Goal: Task Accomplishment & Management: Manage account settings

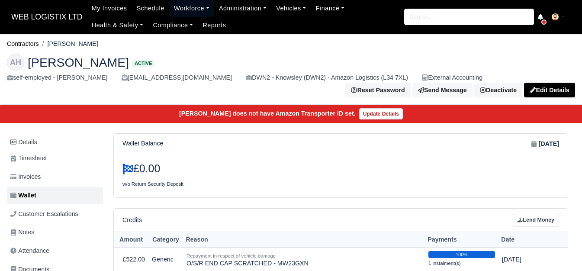
click at [189, 9] on link "Workforce" at bounding box center [191, 8] width 45 height 17
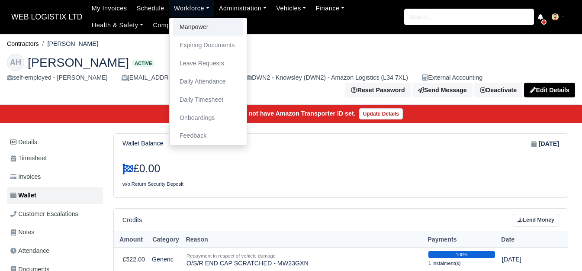
click at [186, 23] on link "Manpower" at bounding box center [208, 27] width 70 height 18
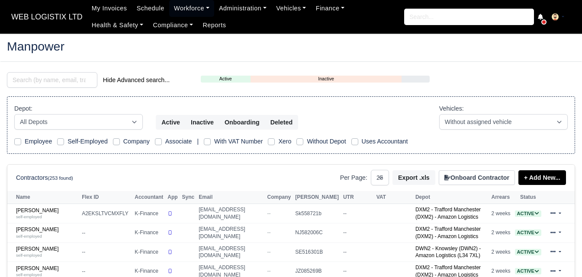
select select "25"
click at [33, 83] on input "search" at bounding box center [52, 80] width 90 height 16
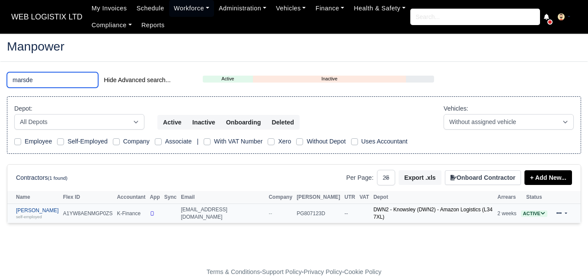
type input "marsde"
click at [55, 214] on div "self-employed" at bounding box center [37, 217] width 43 height 6
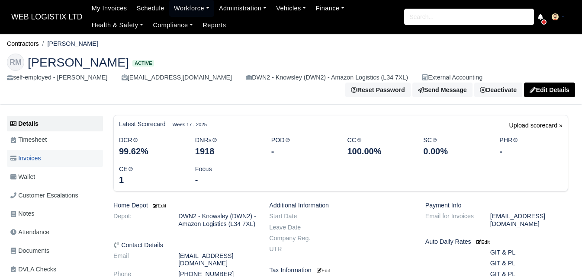
click at [52, 163] on link "Invoices" at bounding box center [55, 158] width 96 height 17
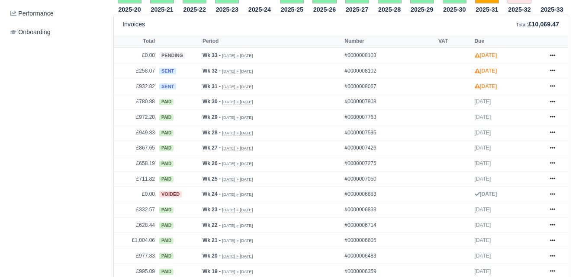
scroll to position [365, 0]
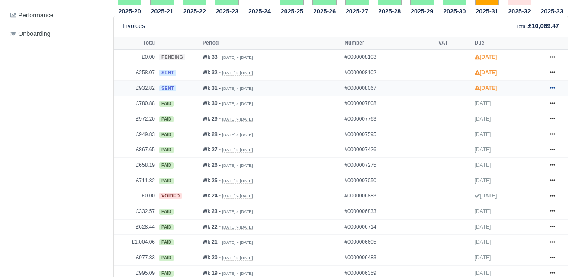
click at [550, 89] on icon at bounding box center [552, 87] width 5 height 5
drag, startPoint x: 358, startPoint y: 30, endPoint x: 377, endPoint y: 27, distance: 19.3
click at [361, 31] on div "Invoices Total : £10,069.47" at bounding box center [340, 26] width 436 height 10
click at [552, 89] on icon at bounding box center [552, 88] width 5 height 2
click at [568, 88] on div "2025-20 £640.03 2025-21 £1,004.06 2025-22 £628.44 2025-23 £332.57" at bounding box center [341, 67] width 468 height 493
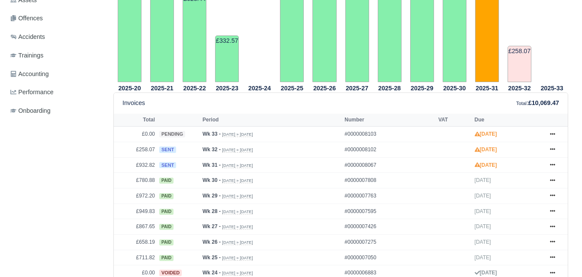
scroll to position [306, 0]
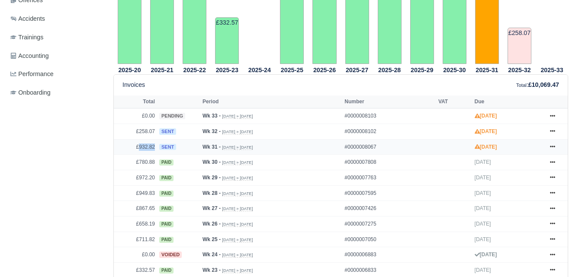
drag, startPoint x: 139, startPoint y: 148, endPoint x: 155, endPoint y: 149, distance: 16.0
click at [155, 149] on td "£932.82" at bounding box center [135, 147] width 43 height 16
copy td "932.82"
drag, startPoint x: 139, startPoint y: 131, endPoint x: 154, endPoint y: 134, distance: 14.5
click at [154, 134] on td "£258.07" at bounding box center [135, 132] width 43 height 16
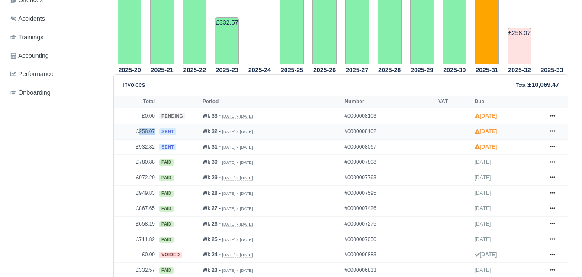
copy td "258.07"
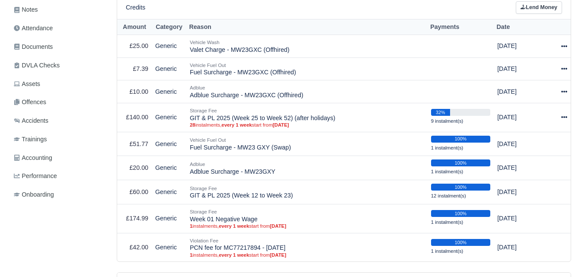
scroll to position [201, 0]
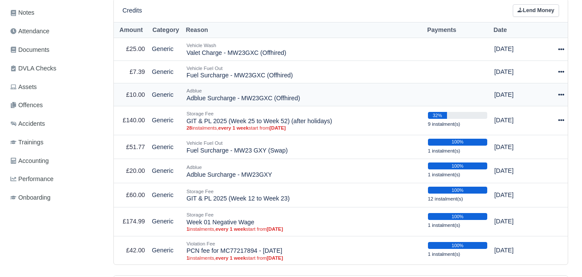
click at [560, 94] on icon at bounding box center [561, 95] width 6 height 6
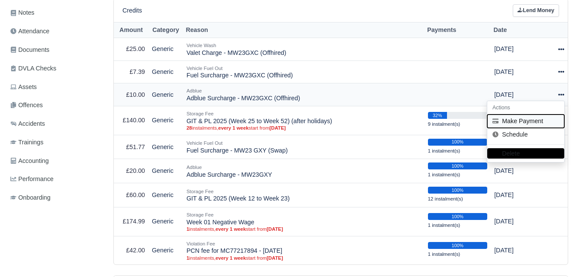
click at [519, 124] on button "Make Payment" at bounding box center [525, 121] width 77 height 13
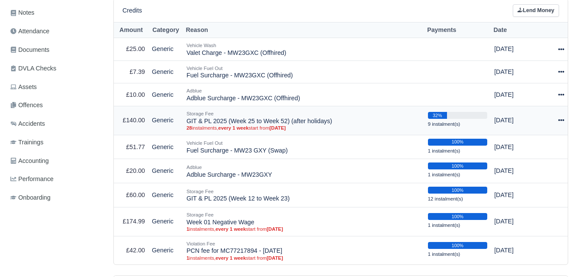
select select "6148"
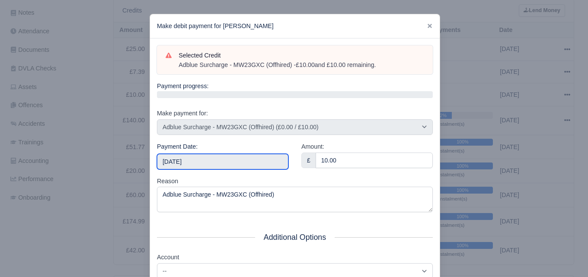
click at [195, 158] on input "2025-08-16" at bounding box center [222, 162] width 131 height 16
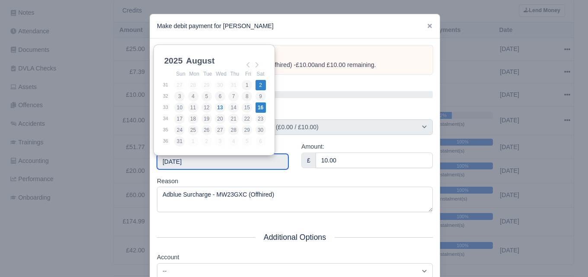
type input "2025-08-02"
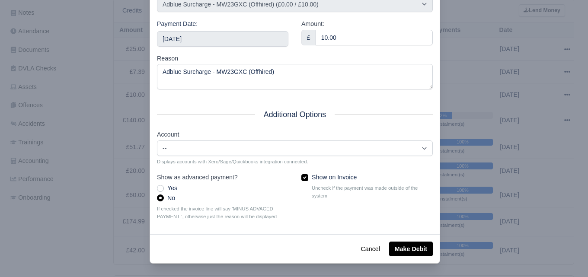
scroll to position [124, 0]
click at [394, 253] on button "Make Debit" at bounding box center [411, 248] width 44 height 15
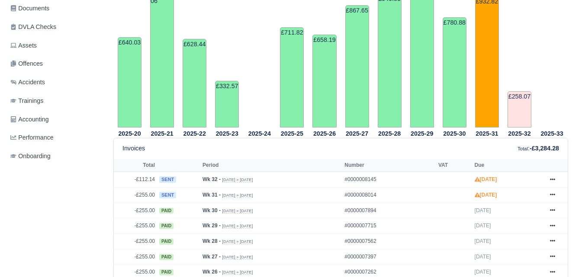
scroll to position [306, 0]
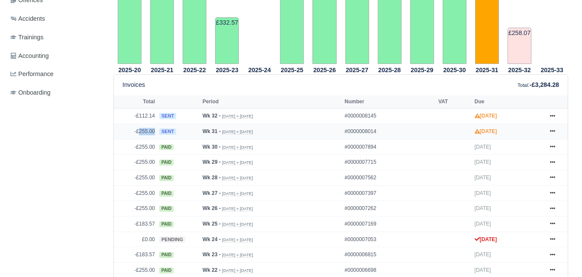
drag, startPoint x: 140, startPoint y: 134, endPoint x: 157, endPoint y: 133, distance: 17.3
click at [157, 133] on tr "-£255.00 sent Wk 31 - Jul 27, 2025 » Aug 2, 2025 #0000008014 Aug 16, 2025 Show …" at bounding box center [341, 132] width 454 height 16
copy tr "255.00"
drag, startPoint x: 141, startPoint y: 117, endPoint x: 158, endPoint y: 119, distance: 16.5
click at [158, 119] on tr "-£112.14 sent Wk 32 - Aug 3, 2025 » Aug 9, 2025 #0000008145 Aug 23, 2025 Show I…" at bounding box center [341, 117] width 454 height 16
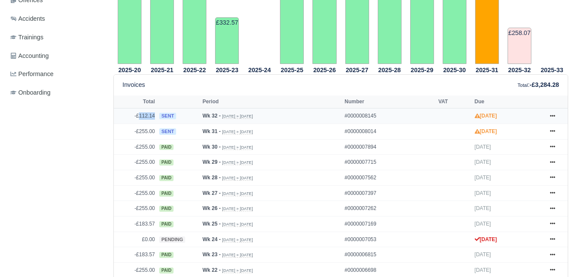
copy tr "112.14"
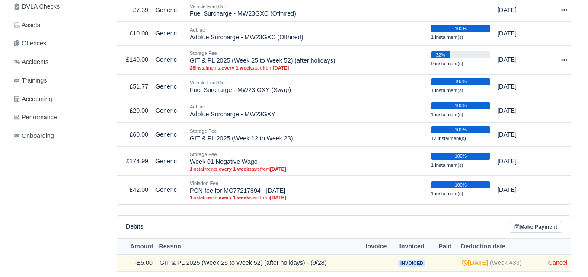
scroll to position [189, 0]
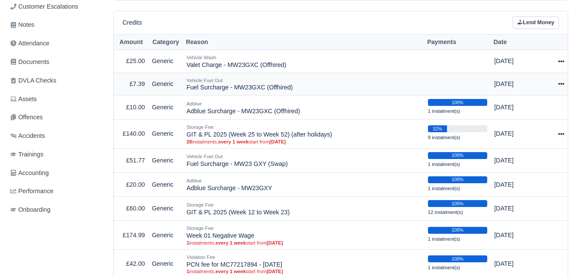
click at [561, 87] on icon at bounding box center [561, 84] width 6 height 6
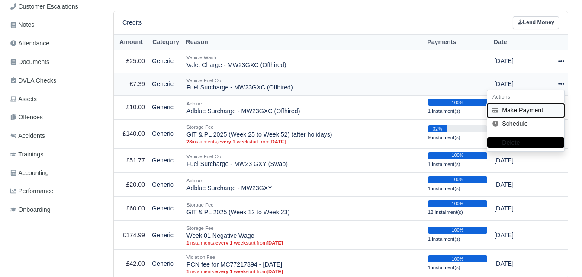
click at [521, 108] on button "Make Payment" at bounding box center [525, 110] width 77 height 13
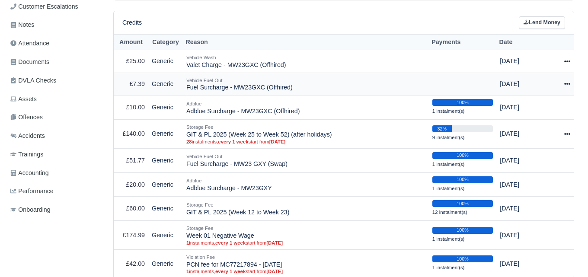
select select "6149"
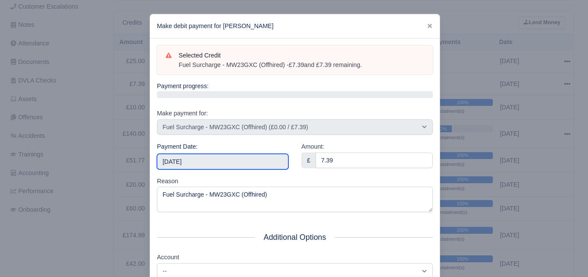
click at [251, 156] on input "2025-08-16" at bounding box center [222, 162] width 131 height 16
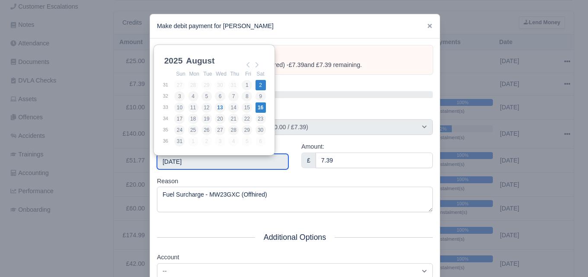
type input "2025-08-02"
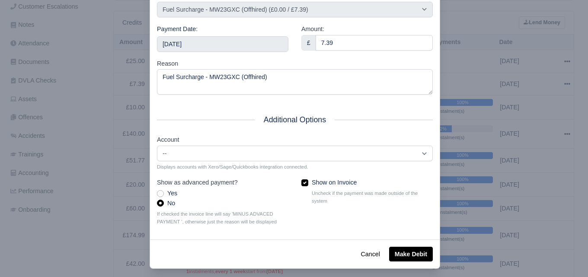
scroll to position [124, 0]
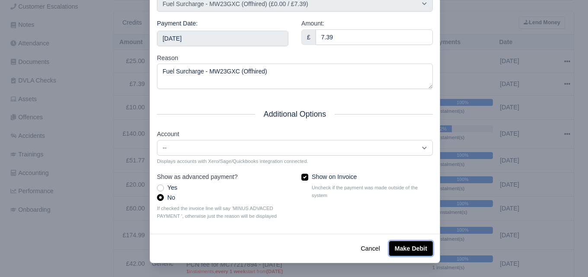
click at [407, 252] on button "Make Debit" at bounding box center [411, 248] width 44 height 15
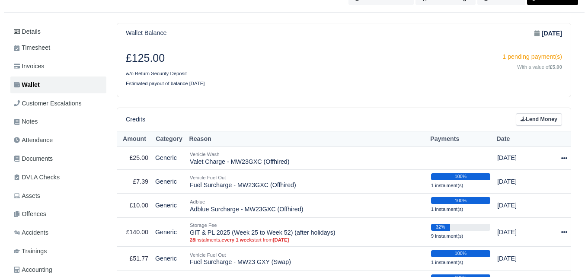
scroll to position [113, 0]
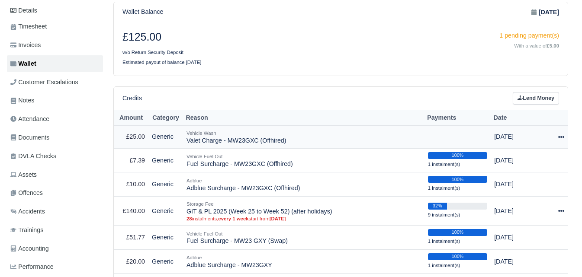
click at [562, 136] on icon at bounding box center [561, 137] width 6 height 6
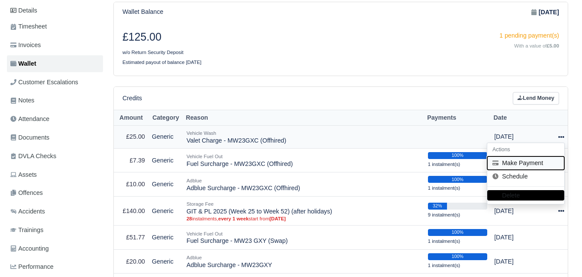
click at [500, 167] on button "Make Payment" at bounding box center [525, 163] width 77 height 13
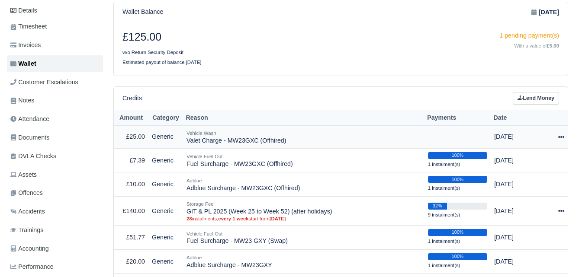
select select "6150"
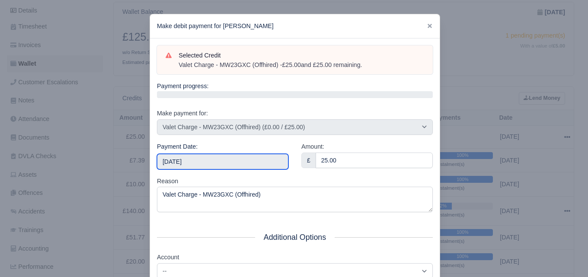
click at [199, 166] on input "[DATE]" at bounding box center [222, 162] width 131 height 16
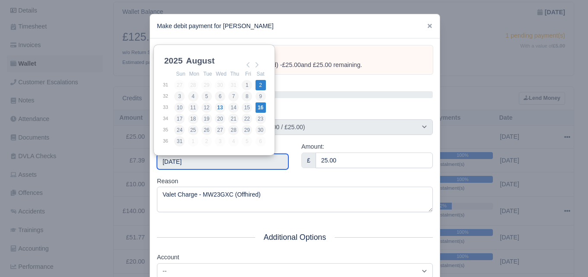
type input "[DATE]"
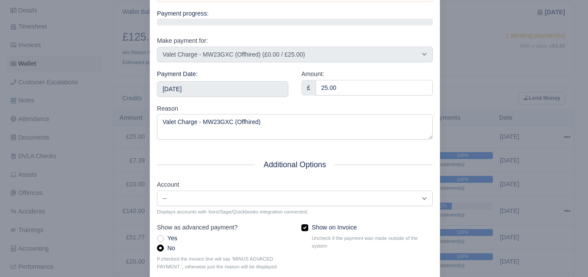
scroll to position [124, 0]
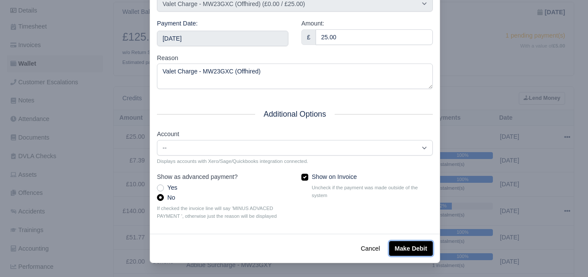
click at [413, 242] on button "Make Debit" at bounding box center [411, 248] width 44 height 15
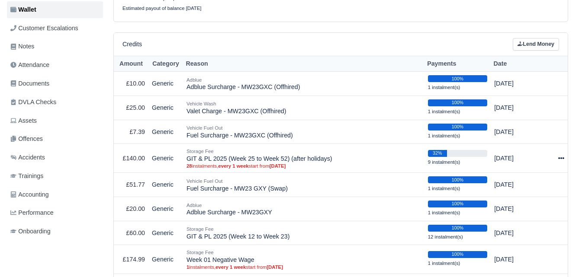
scroll to position [141, 0]
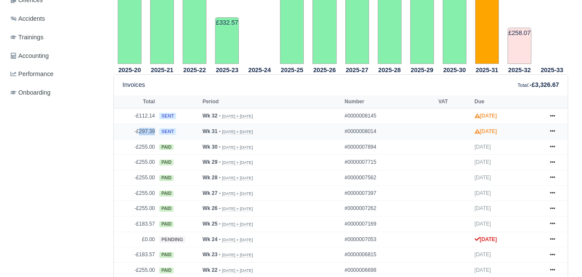
scroll to position [306, 0]
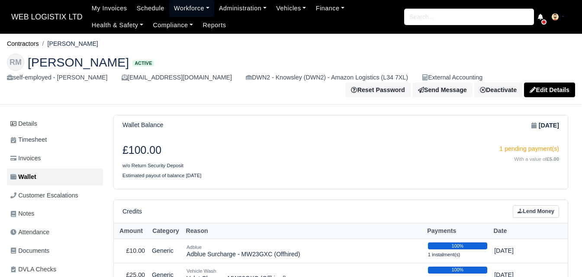
click at [185, 7] on link "Workforce" at bounding box center [191, 8] width 45 height 17
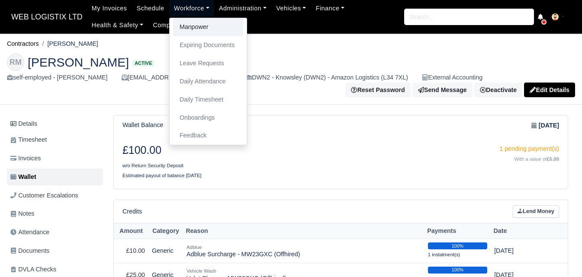
click at [189, 23] on link "Manpower" at bounding box center [208, 27] width 70 height 18
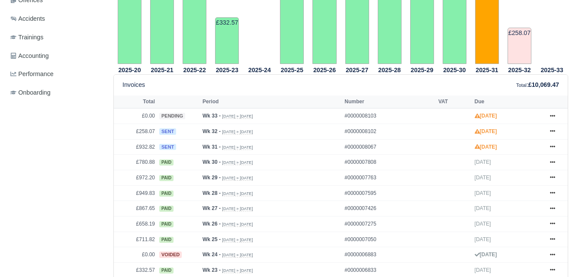
scroll to position [306, 0]
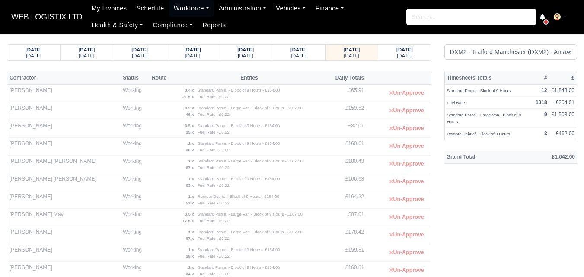
select select "1"
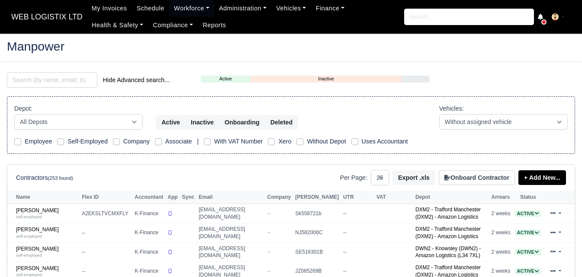
select select "25"
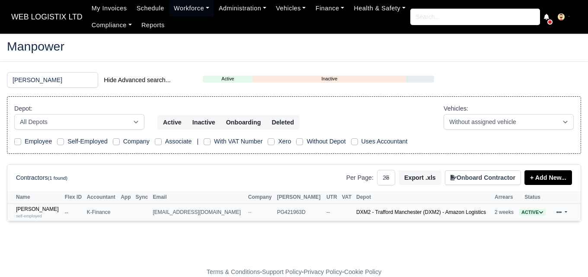
type input "joseph"
click at [31, 221] on td "Joseph Tallent self-employed" at bounding box center [34, 212] width 55 height 17
click at [31, 216] on small "self-employed" at bounding box center [29, 216] width 26 height 5
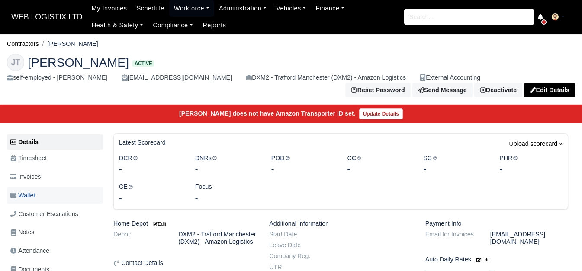
click at [38, 195] on link "Wallet" at bounding box center [55, 195] width 96 height 17
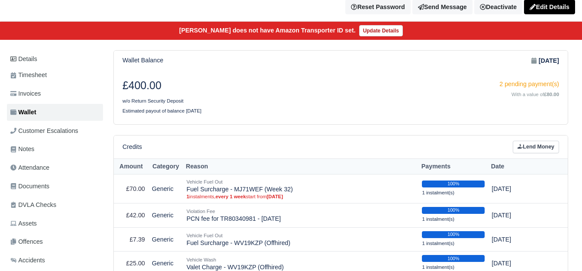
scroll to position [74, 0]
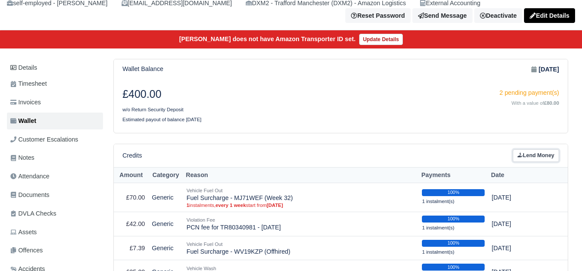
click at [519, 156] on icon at bounding box center [519, 154] width 5 height 5
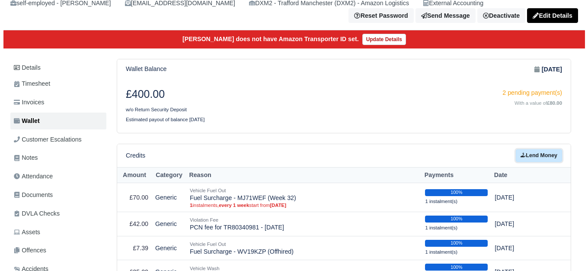
scroll to position [80, 0]
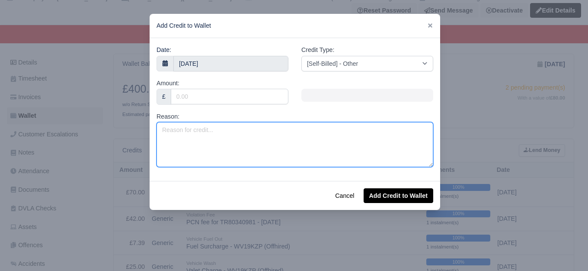
click at [231, 133] on textarea "Reason:" at bounding box center [295, 144] width 277 height 45
click at [244, 135] on textarea "Reason:" at bounding box center [295, 144] width 277 height 45
type textarea "No Notice Charge (2 Weeks)"
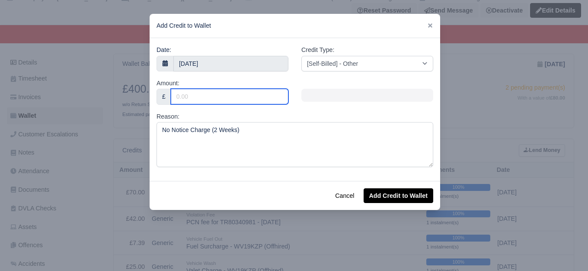
click at [185, 93] on input "Amount:" at bounding box center [230, 97] width 118 height 16
drag, startPoint x: 185, startPoint y: 93, endPoint x: 172, endPoint y: 96, distance: 13.7
click at [172, 96] on input "4" at bounding box center [230, 97] width 118 height 16
type input "500"
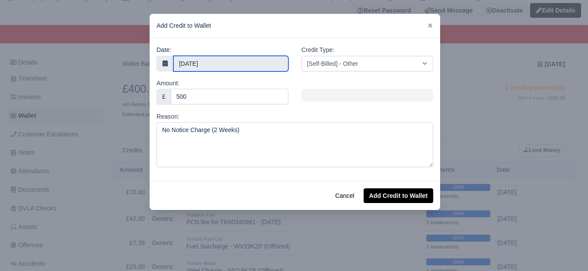
click at [246, 64] on body "WEB LOGISTIX LTD My Invoices Schedule Workforce Manpower Expiring Documents Lea…" at bounding box center [294, 55] width 588 height 271
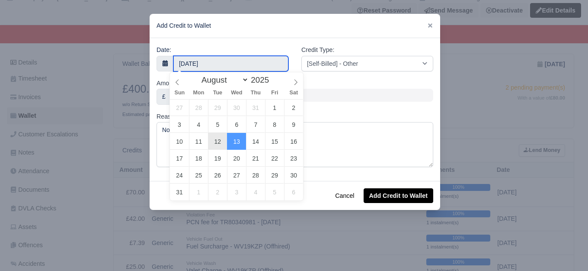
type input "12 August 2025"
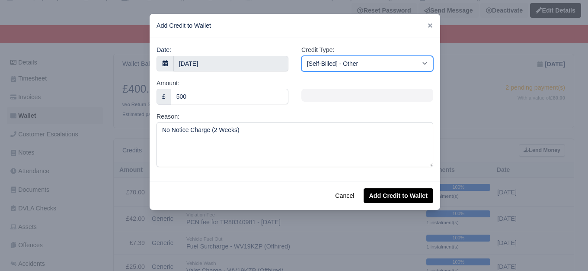
click at [373, 62] on select "[Self-Billed] - Other [Self-Billed] - Negative Invoice [Self-Billed] - Keychain…" at bounding box center [367, 64] width 132 height 16
click at [301, 56] on select "[Self-Billed] - Other [Self-Billed] - Negative Invoice [Self-Billed] - Keychain…" at bounding box center [367, 64] width 132 height 16
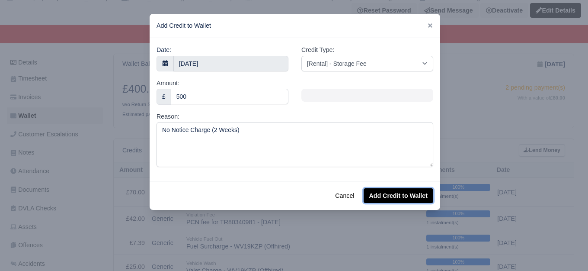
click at [385, 195] on button "Add Credit to Wallet" at bounding box center [399, 195] width 70 height 15
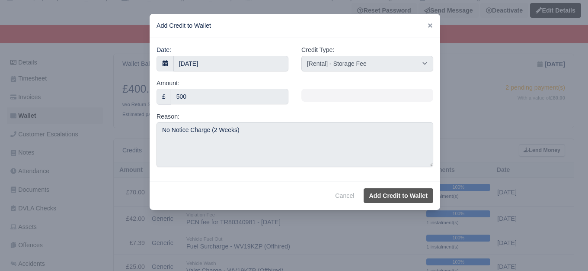
select select "other"
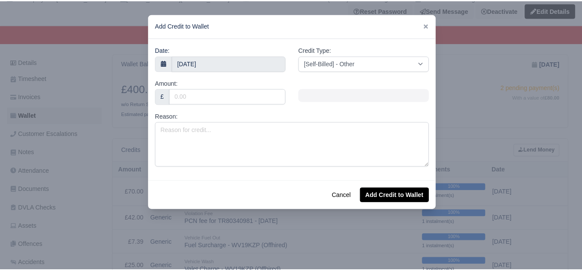
scroll to position [74, 0]
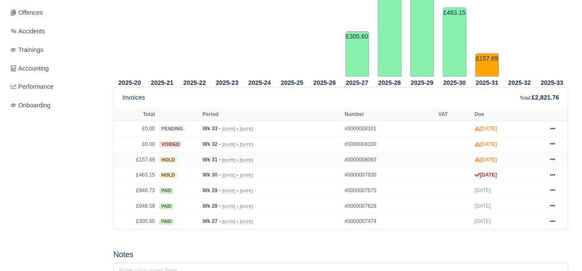
scroll to position [314, 0]
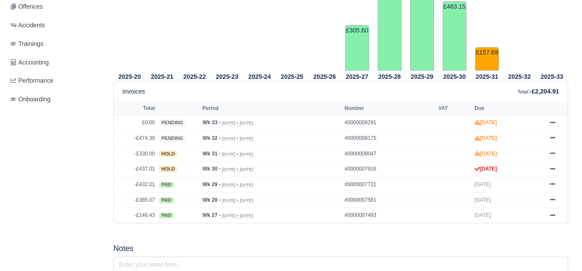
scroll to position [318, 0]
click at [552, 140] on icon at bounding box center [552, 137] width 5 height 5
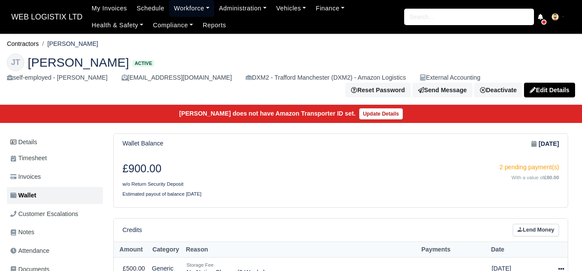
click at [176, 9] on link "Workforce" at bounding box center [191, 8] width 45 height 17
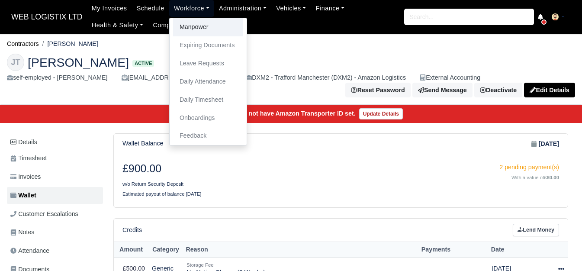
click at [184, 23] on link "Manpower" at bounding box center [208, 27] width 70 height 18
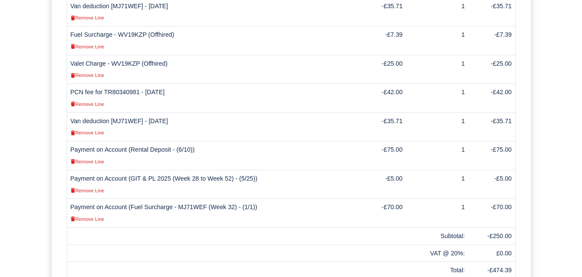
scroll to position [404, 0]
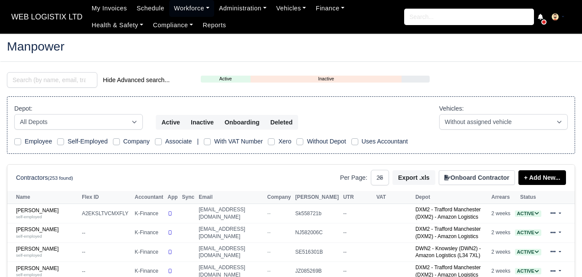
select select "25"
click at [43, 80] on input "search" at bounding box center [52, 80] width 90 height 16
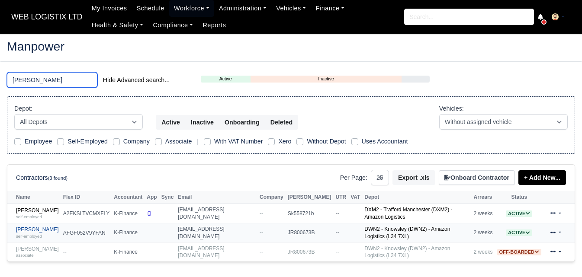
type input "[PERSON_NAME]"
click at [37, 227] on link "[PERSON_NAME] self-employed" at bounding box center [37, 233] width 43 height 13
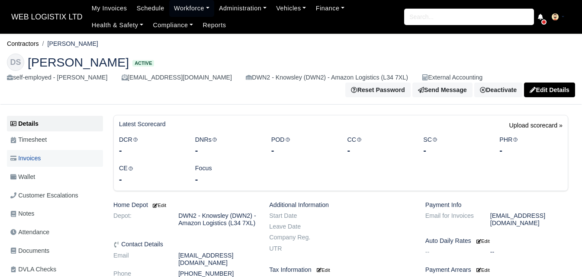
click at [37, 158] on span "Invoices" at bounding box center [25, 159] width 30 height 10
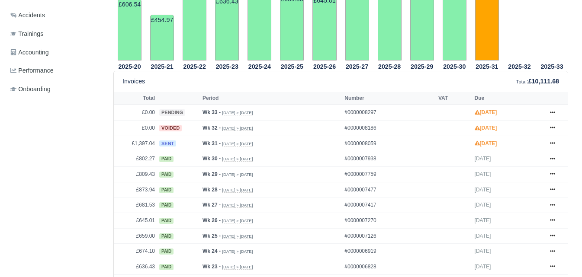
scroll to position [316, 0]
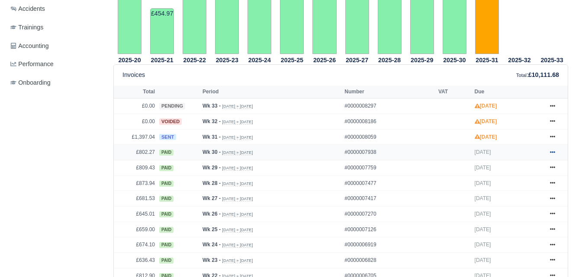
click at [550, 155] on icon at bounding box center [552, 152] width 5 height 5
click at [551, 139] on icon at bounding box center [552, 136] width 5 height 5
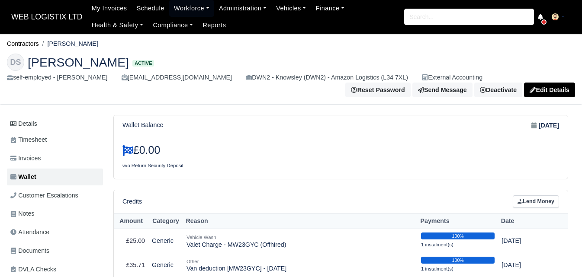
drag, startPoint x: 51, startPoint y: 43, endPoint x: 94, endPoint y: 45, distance: 43.3
click at [94, 45] on ol "Contractors Dean Shoreman" at bounding box center [291, 43] width 568 height 13
copy li "[PERSON_NAME]"
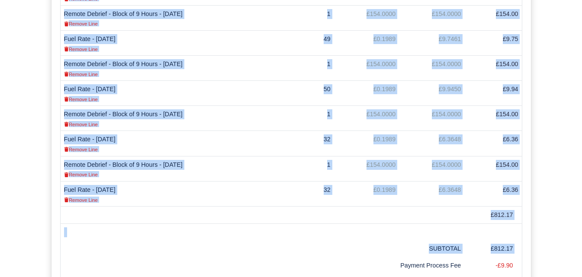
scroll to position [366, 0]
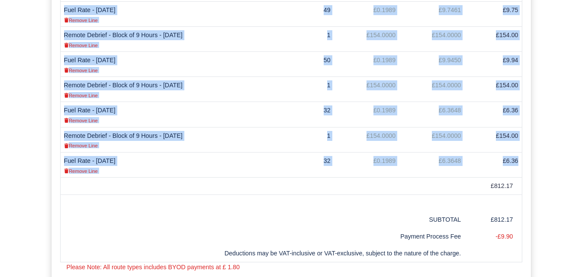
drag, startPoint x: 64, startPoint y: 50, endPoint x: 521, endPoint y: 161, distance: 470.4
click at [521, 161] on tbody "Remote Debrief - Block of 9 Hours - 21/07/2025 Remove Line 1 £154.0000 £154.000…" at bounding box center [291, 52] width 462 height 252
copy tbody "Remote Debrief - Block of 9 Hours - 21/07/2025 Remove Line 1 £154.0000 £154.000…"
